Goal: Information Seeking & Learning: Learn about a topic

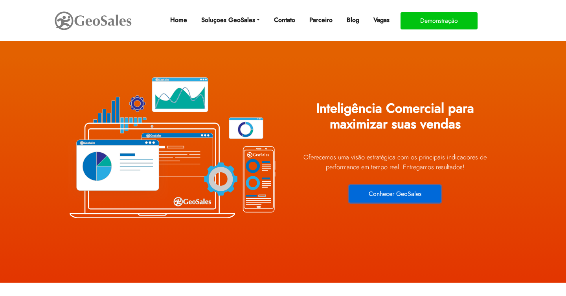
click at [371, 192] on button "Conhecer GeoSales" at bounding box center [395, 194] width 92 height 17
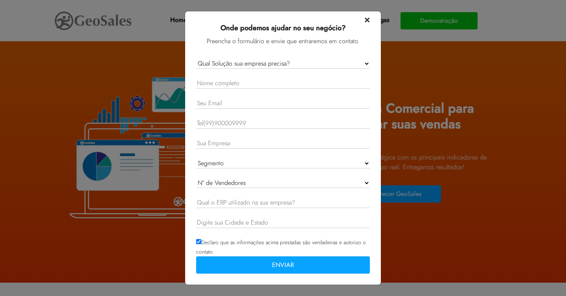
click at [366, 18] on span "×" at bounding box center [368, 19] width 6 height 14
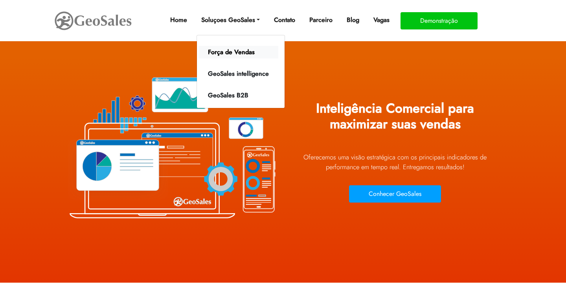
click at [242, 51] on link "Força de Vendas" at bounding box center [239, 52] width 80 height 13
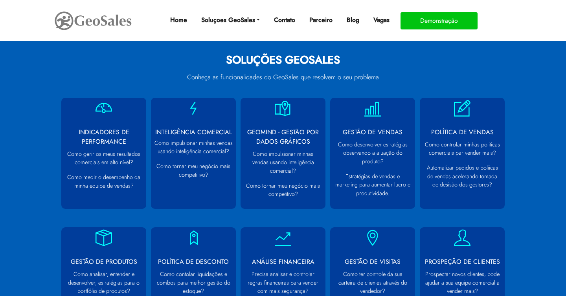
scroll to position [352, 0]
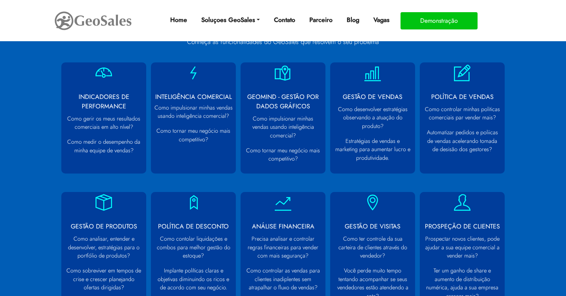
click at [511, 213] on section "SOLUÇÕES GEOSALES Conheça as funcionalidades do GeoSales que resolvem o seu pro…" at bounding box center [283, 253] width 566 height 564
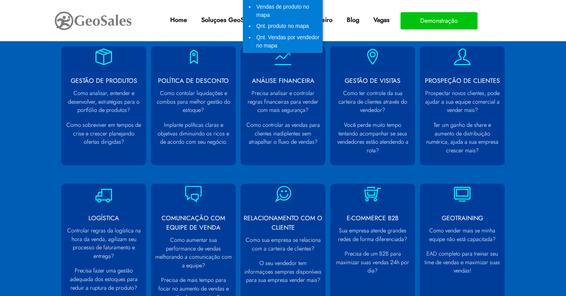
scroll to position [589, 0]
